Goal: Information Seeking & Learning: Learn about a topic

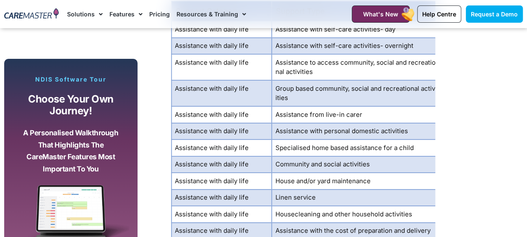
scroll to position [1384, 0]
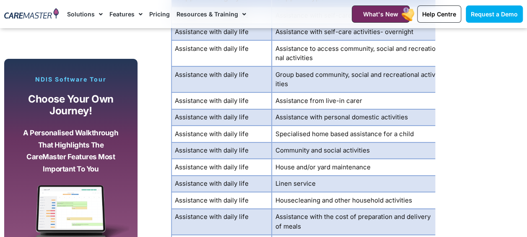
click at [237, 129] on td "Assistance with daily life" at bounding box center [222, 133] width 100 height 17
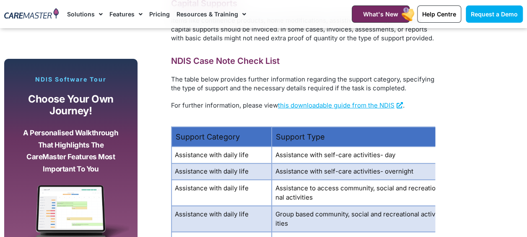
scroll to position [1258, 0]
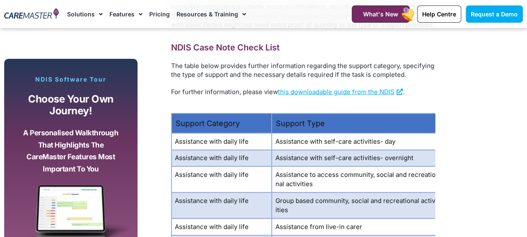
click at [244, 151] on td "Assistance with daily life" at bounding box center [222, 158] width 100 height 17
click at [283, 150] on td "Assistance with self-care activities- overnight" at bounding box center [355, 158] width 167 height 17
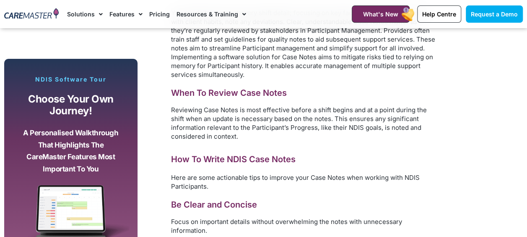
scroll to position [2978, 0]
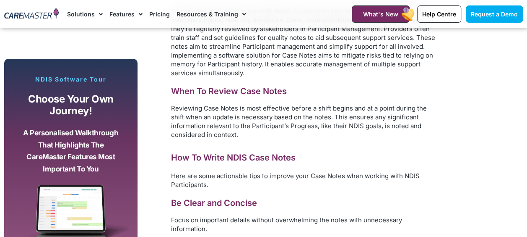
click at [344, 171] on p "Here are some actionable tips to improve your Case Notes when working with NDIS…" at bounding box center [303, 180] width 264 height 18
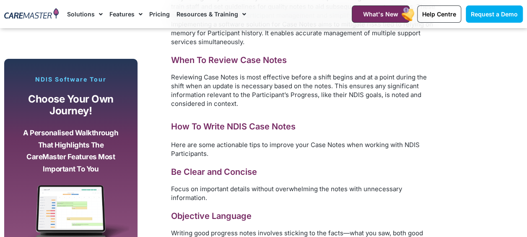
scroll to position [3020, 0]
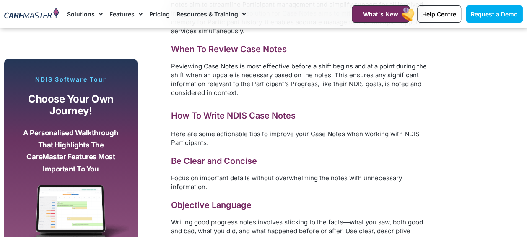
click at [382, 173] on p "Focus on important details without overwhelming the notes with unnecessary info…" at bounding box center [303, 182] width 264 height 18
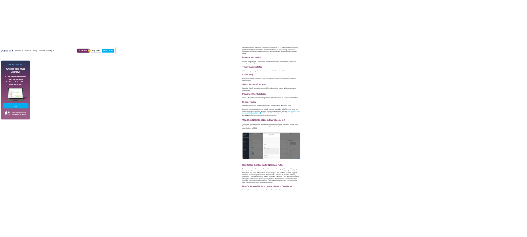
scroll to position [3220, 0]
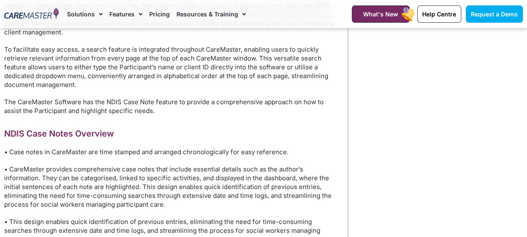
scroll to position [644, 0]
